Goal: Task Accomplishment & Management: Manage account settings

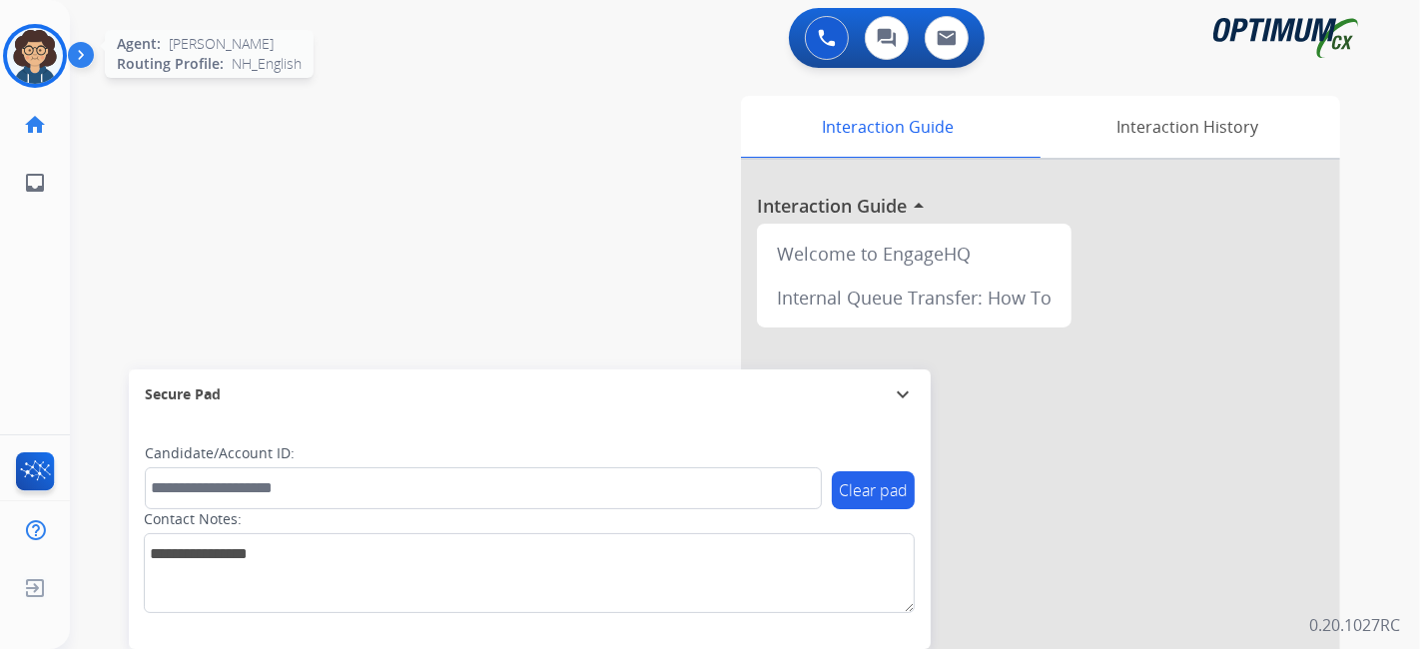
click at [5, 62] on div "Ana Training Edit Avatar Agent: Ana Routing Profile: NH_English" at bounding box center [35, 56] width 70 height 64
click at [22, 62] on img at bounding box center [35, 56] width 56 height 56
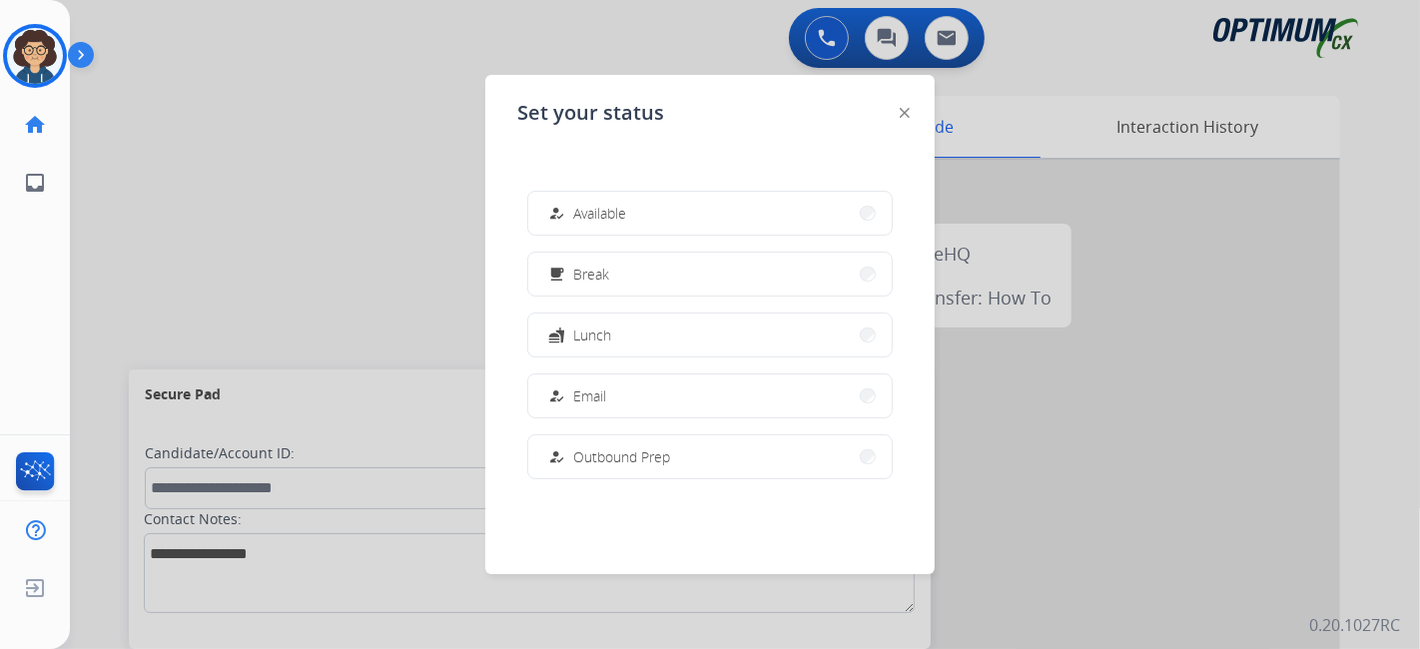
scroll to position [497, 0]
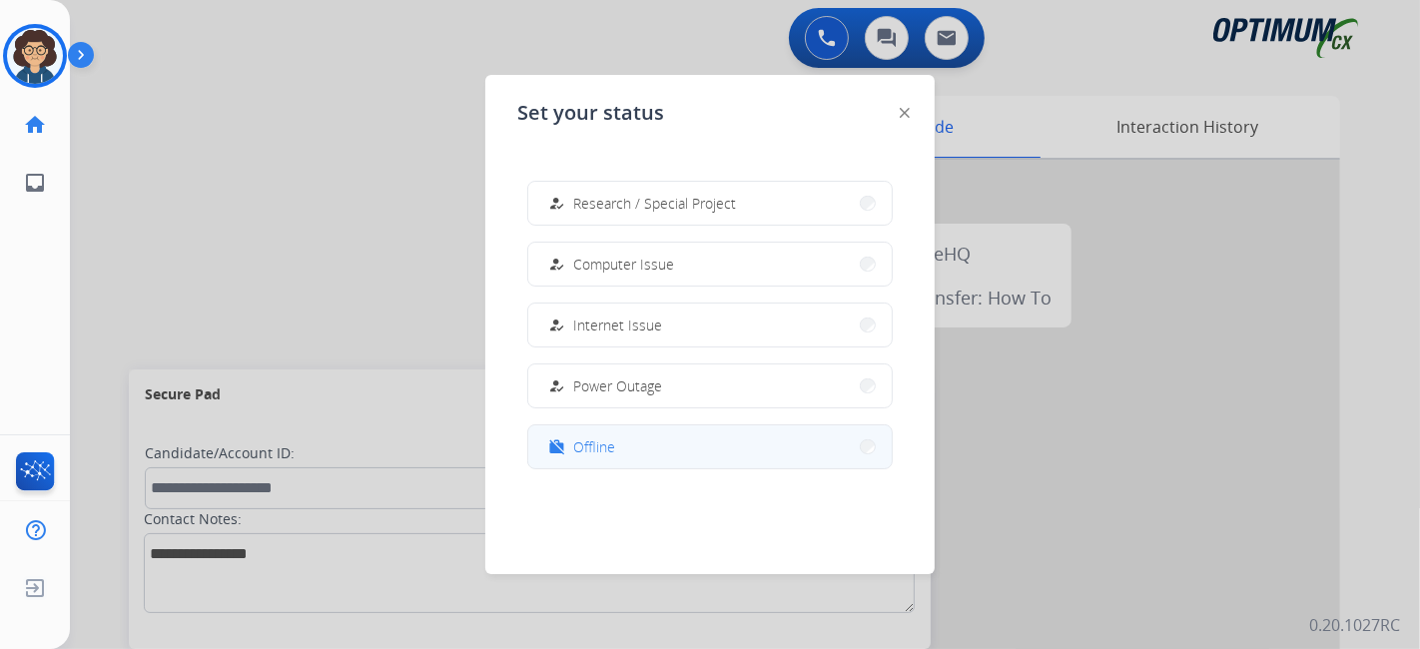
click at [640, 454] on button "work_off Offline" at bounding box center [709, 446] width 363 height 43
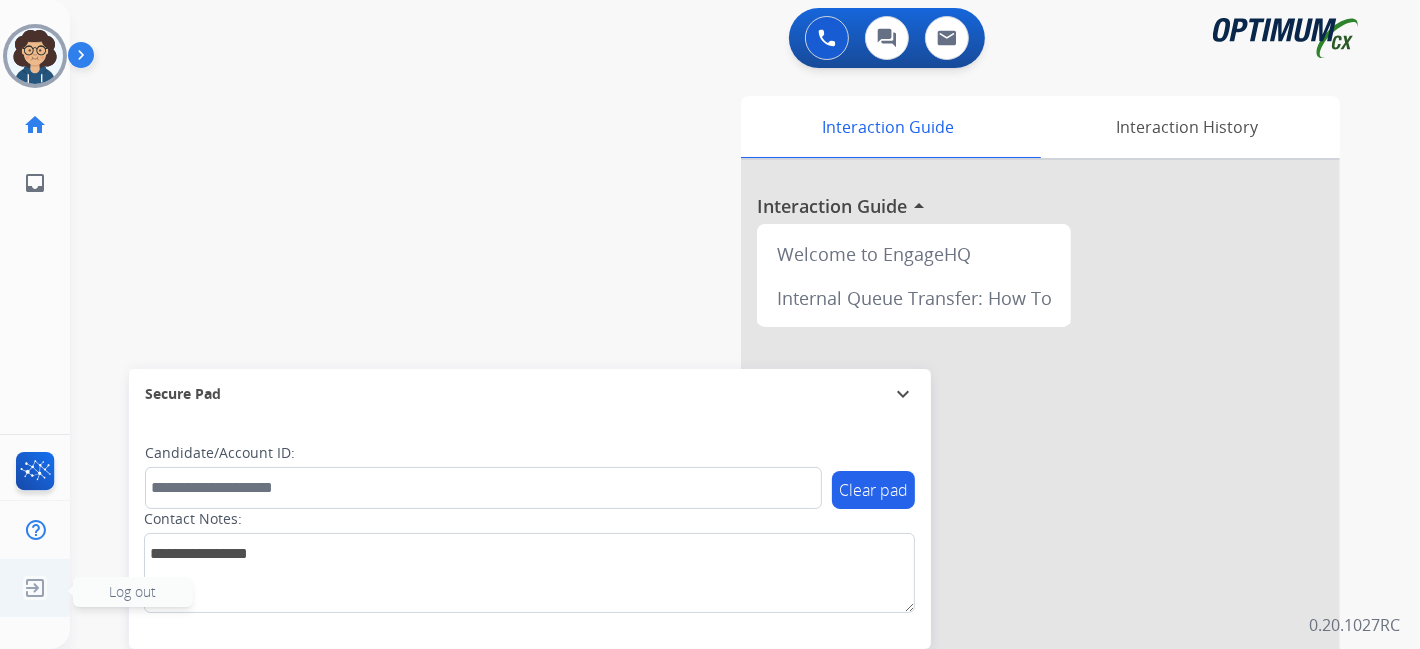
click at [43, 603] on img at bounding box center [35, 588] width 36 height 38
